Goal: Task Accomplishment & Management: Use online tool/utility

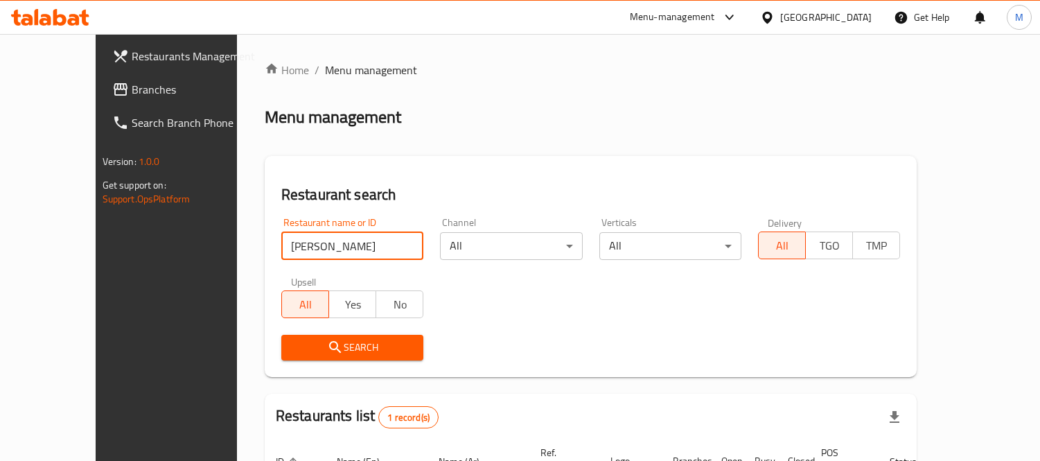
scroll to position [130, 0]
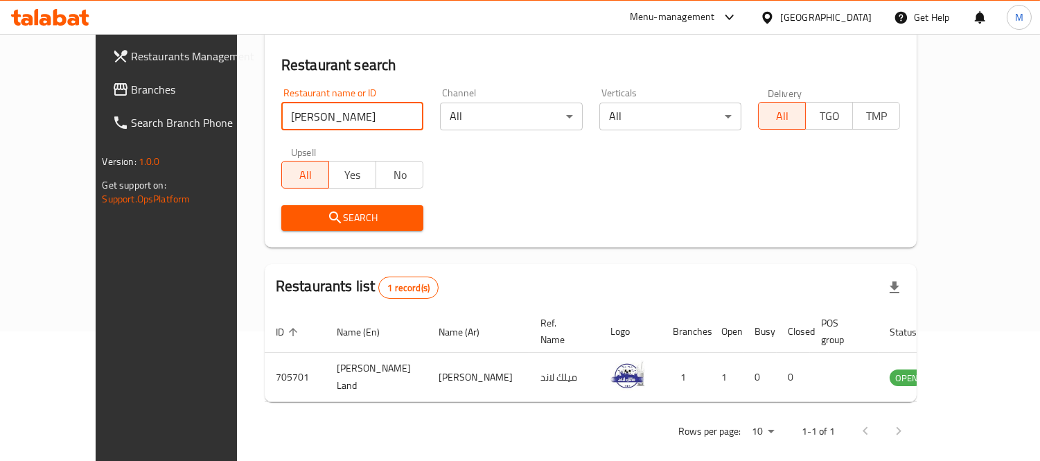
click at [290, 106] on input "[PERSON_NAME]" at bounding box center [352, 117] width 142 height 28
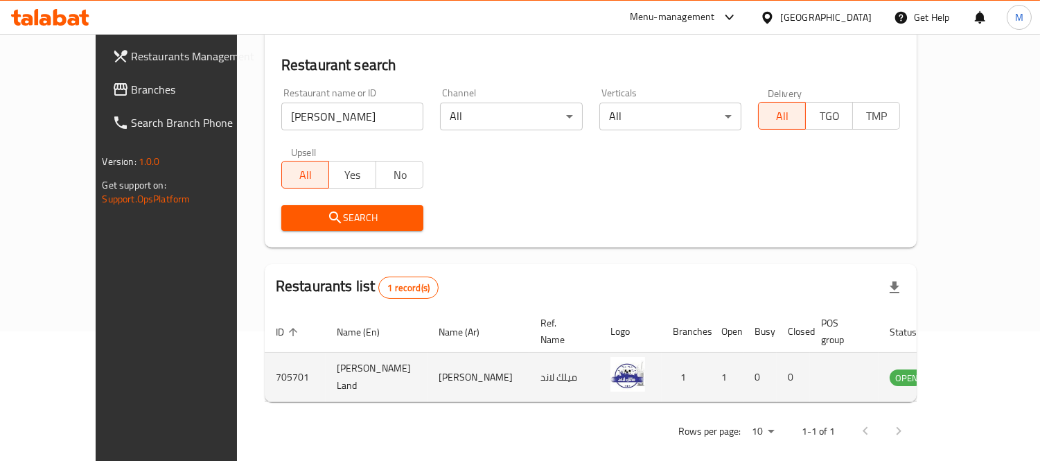
click at [265, 357] on td "705701" at bounding box center [295, 377] width 61 height 49
click at [326, 357] on td "[PERSON_NAME] Land" at bounding box center [377, 377] width 102 height 49
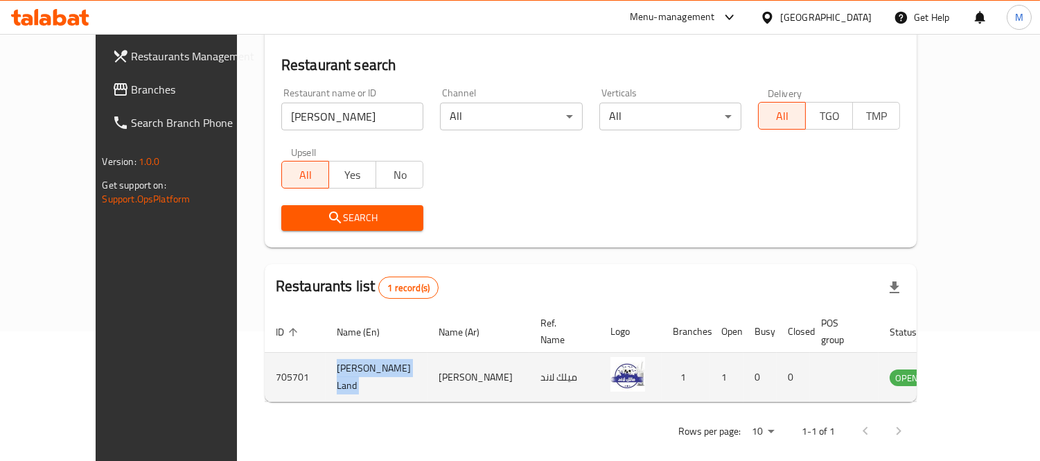
copy td "[PERSON_NAME] Land"
click at [326, 357] on td "[PERSON_NAME] Land" at bounding box center [377, 377] width 102 height 49
click at [265, 354] on td "705701" at bounding box center [295, 377] width 61 height 49
copy td "705701"
click at [265, 354] on td "705701" at bounding box center [295, 377] width 61 height 49
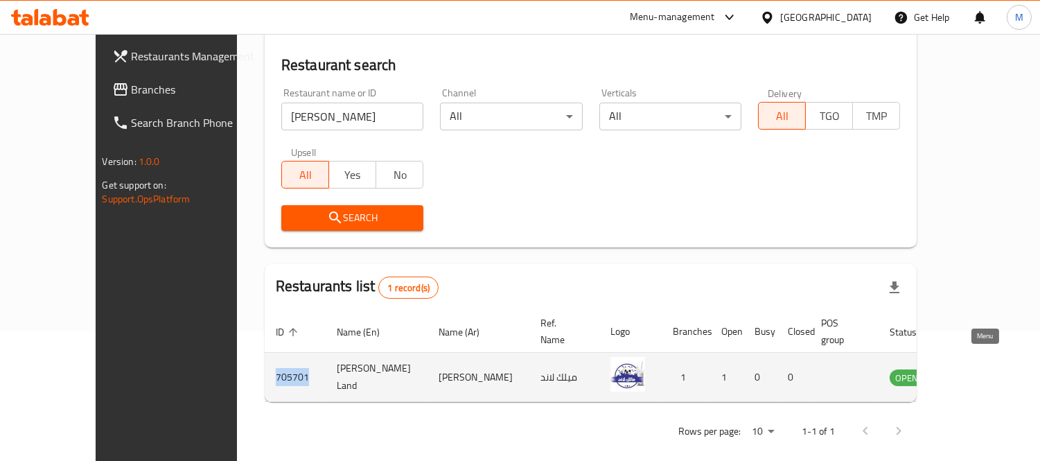
click at [988, 368] on link "enhanced table" at bounding box center [975, 376] width 26 height 17
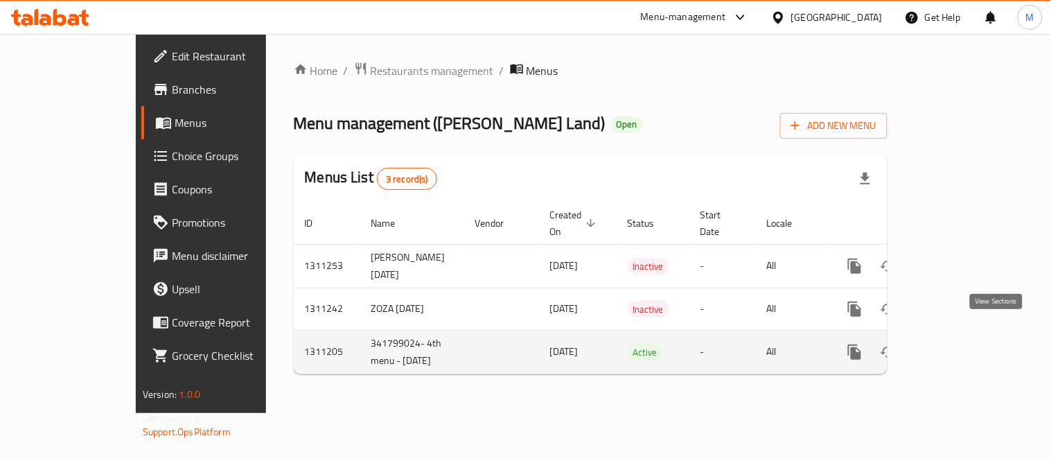
click at [963, 344] on icon "enhanced table" at bounding box center [954, 352] width 17 height 17
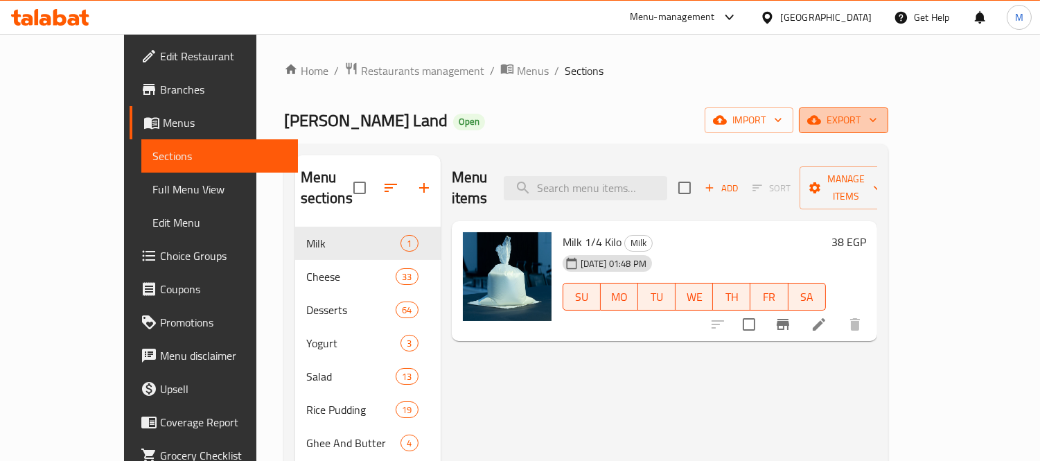
click at [877, 118] on span "export" at bounding box center [843, 120] width 67 height 17
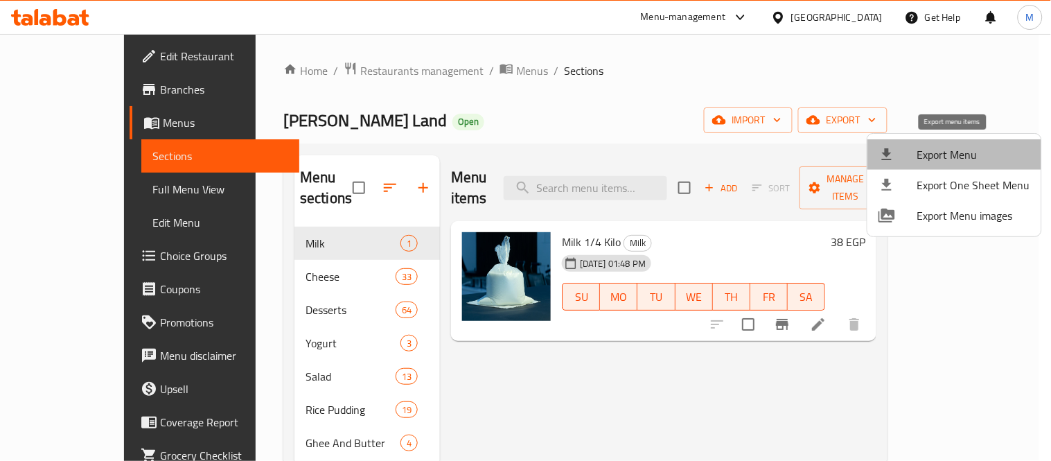
click at [1004, 157] on span "Export Menu" at bounding box center [973, 154] width 113 height 17
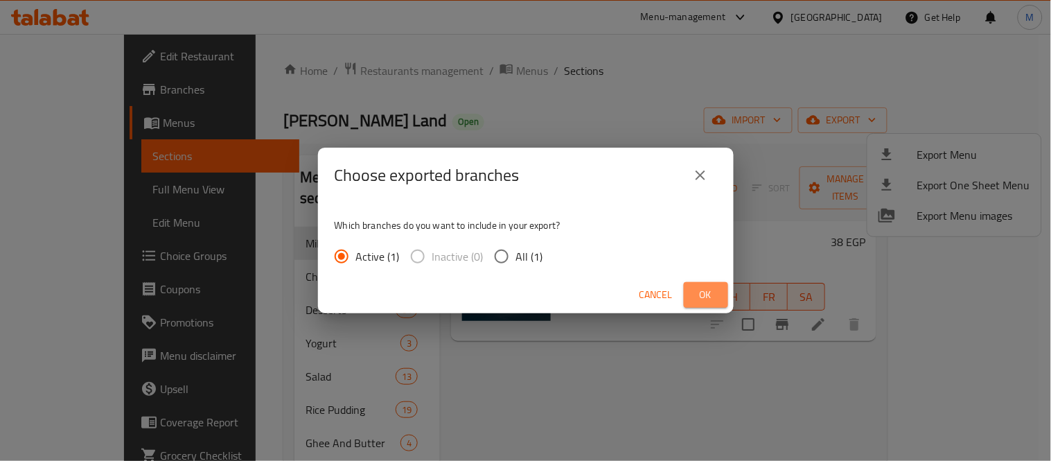
click at [721, 298] on button "Ok" at bounding box center [706, 295] width 44 height 26
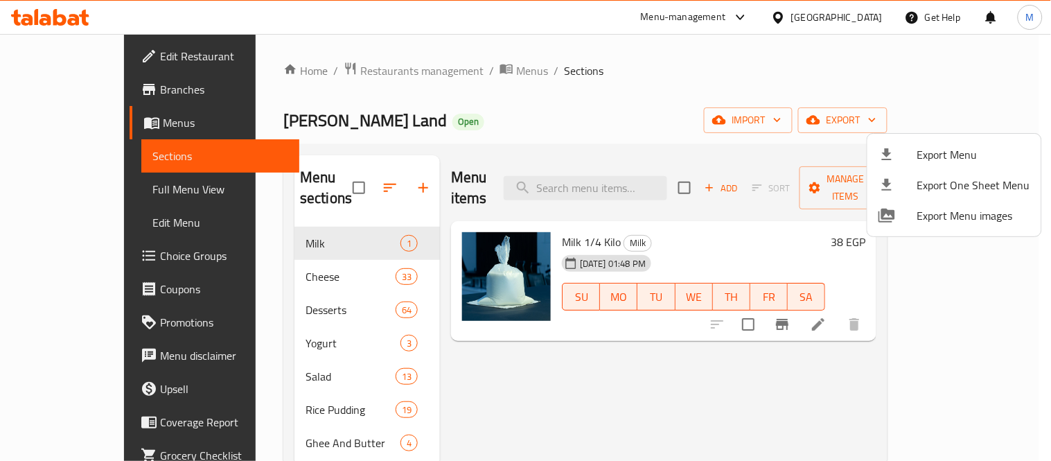
click at [252, 118] on div at bounding box center [525, 230] width 1051 height 461
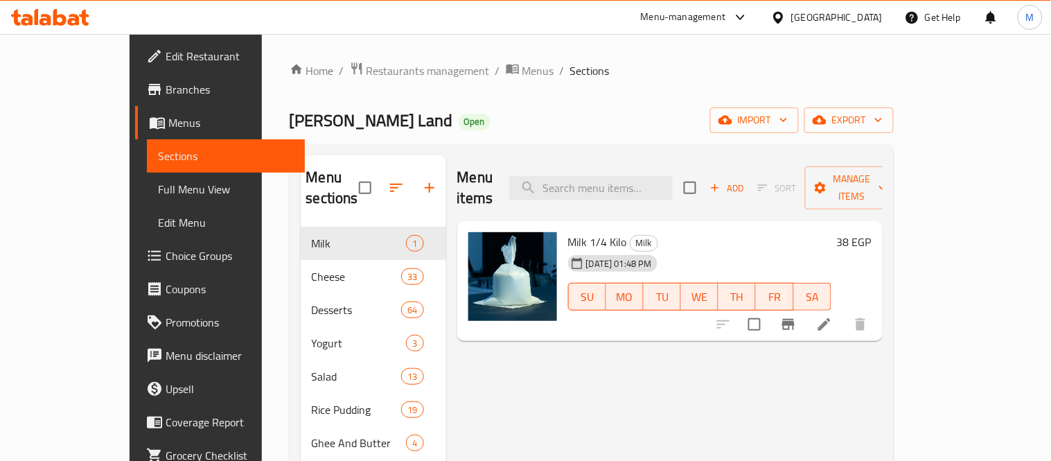
click at [290, 118] on span "[PERSON_NAME] Land" at bounding box center [371, 120] width 163 height 31
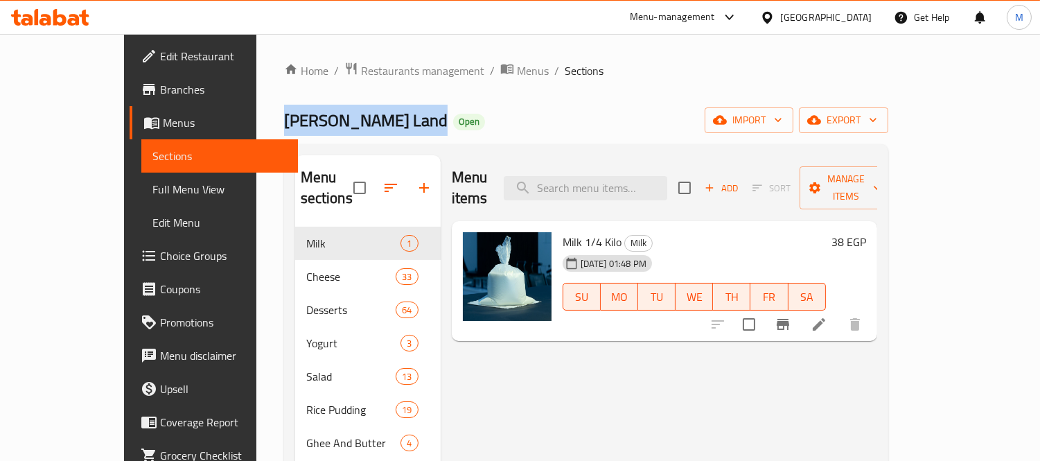
click at [284, 118] on span "[PERSON_NAME] Land" at bounding box center [365, 120] width 163 height 31
copy span "[PERSON_NAME] Land"
click at [361, 78] on span "Restaurants management" at bounding box center [422, 70] width 123 height 17
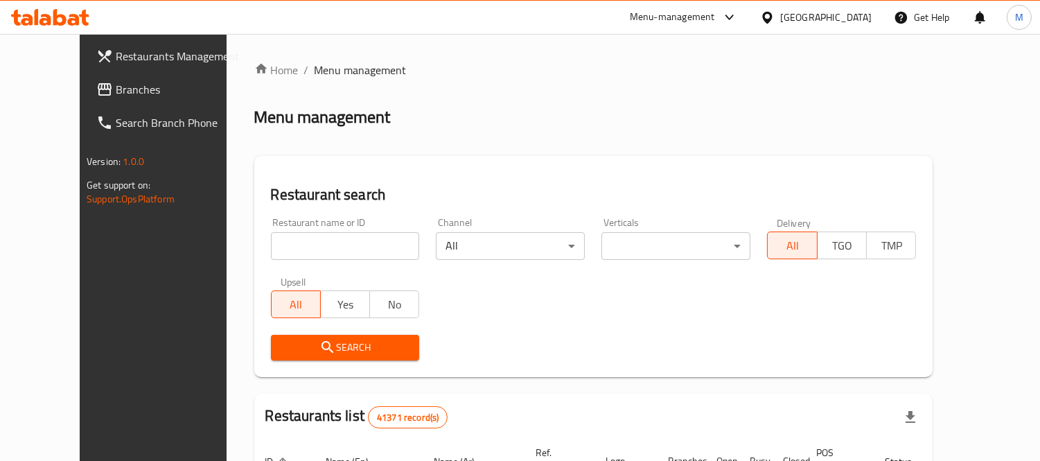
click at [310, 247] on div "Home / Menu management Menu management Restaurant search Restaurant name or ID …" at bounding box center [593, 468] width 679 height 813
paste input "[PERSON_NAME] Land"
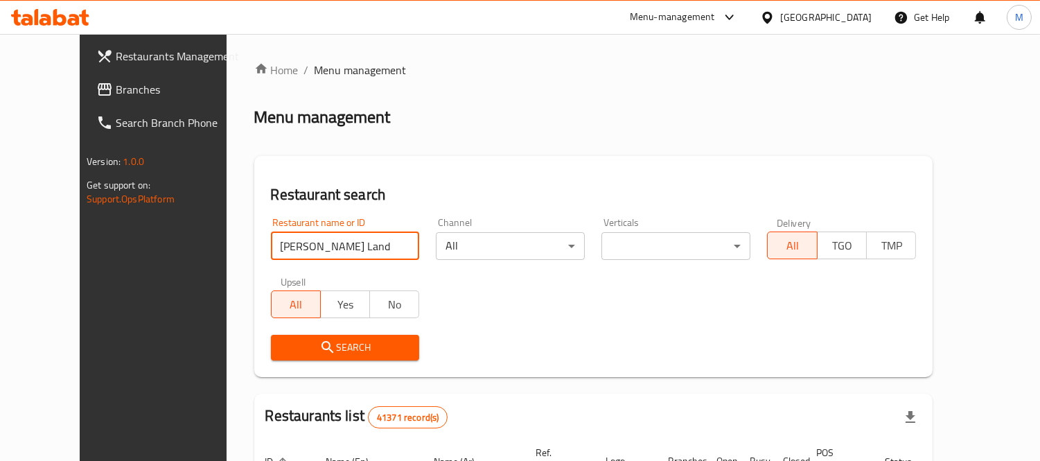
click at [310, 247] on input "[PERSON_NAME] Land" at bounding box center [345, 246] width 149 height 28
type input "[PERSON_NAME] Land"
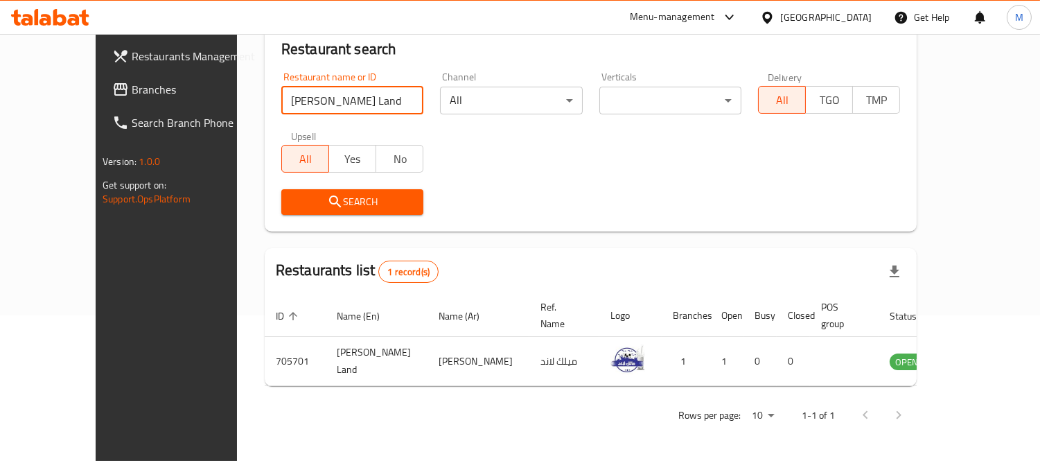
scroll to position [130, 0]
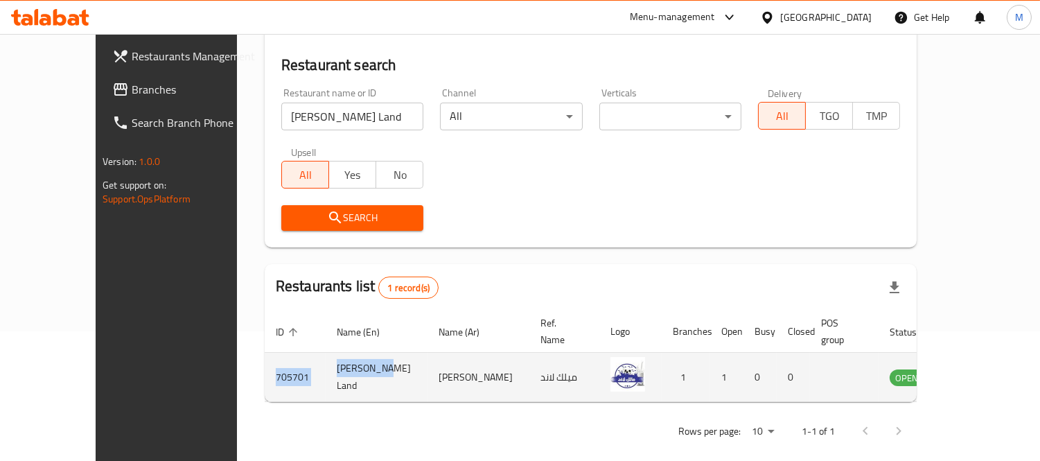
drag, startPoint x: 211, startPoint y: 373, endPoint x: 337, endPoint y: 359, distance: 126.8
click at [337, 359] on tr "705701 [PERSON_NAME] Land [PERSON_NAME] لاند 1 1 0 0 OPEN" at bounding box center [632, 377] width 734 height 49
copy tr "705701 [PERSON_NAME] Land"
